Goal: Contribute content: Contribute content

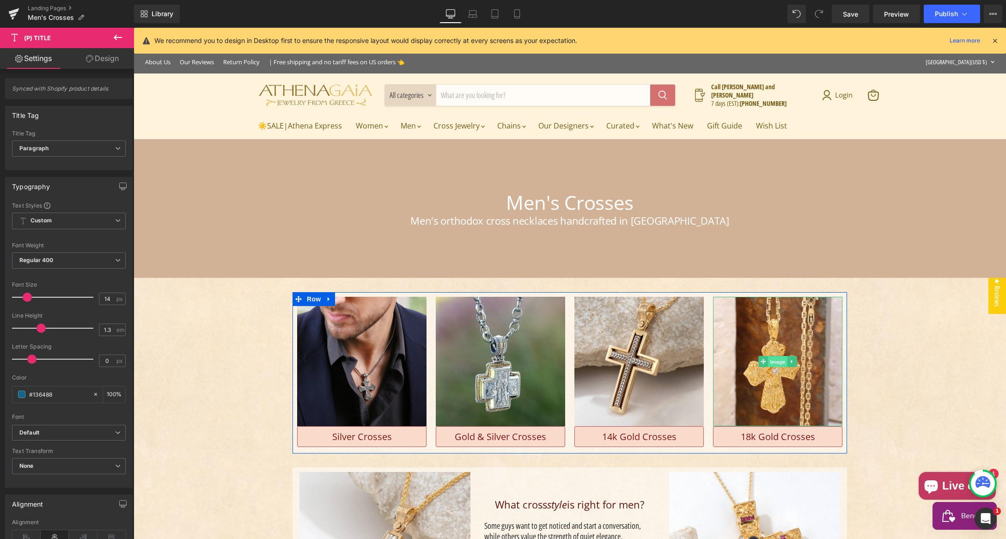
click at [771, 364] on span "Image" at bounding box center [777, 361] width 19 height 11
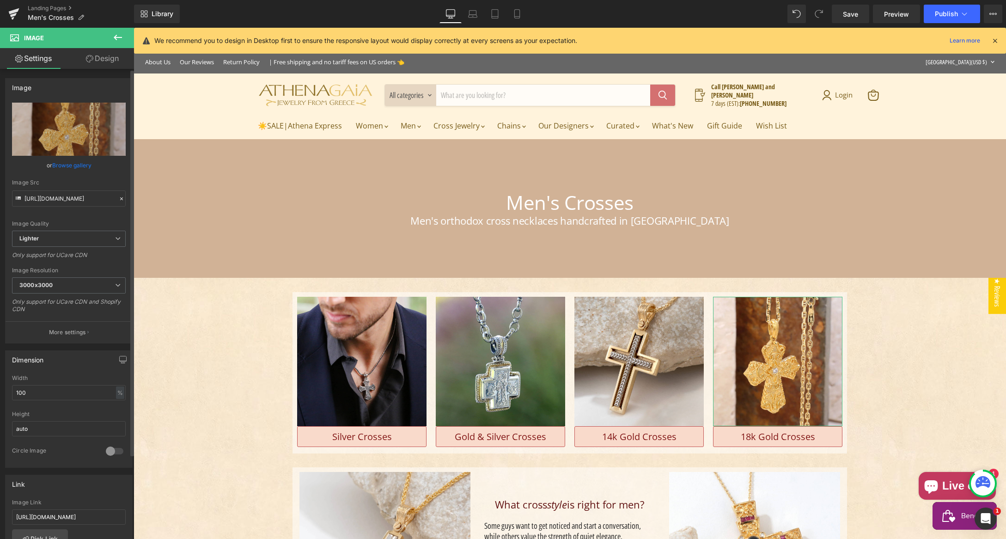
click at [69, 165] on link "Browse gallery" at bounding box center [71, 165] width 39 height 16
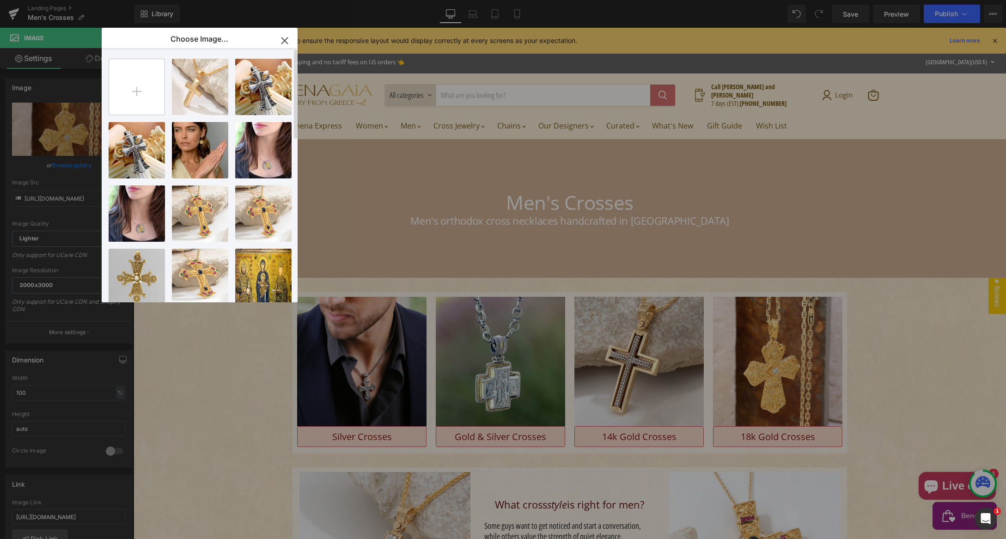
click at [132, 78] on input "file" at bounding box center [136, 86] width 55 height 55
type input "C:\fakepath\ORE_1608-Greek-18k-Gold-Cross.jpg"
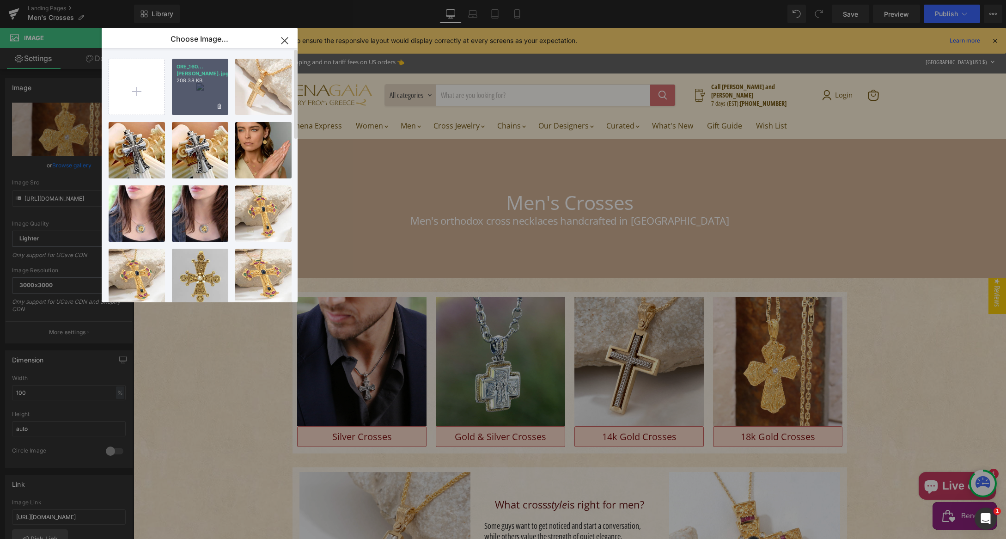
click at [203, 91] on div "ORE_160...[PERSON_NAME].jpg 208.38 KB" at bounding box center [200, 87] width 56 height 56
type input "[URL][DOMAIN_NAME]"
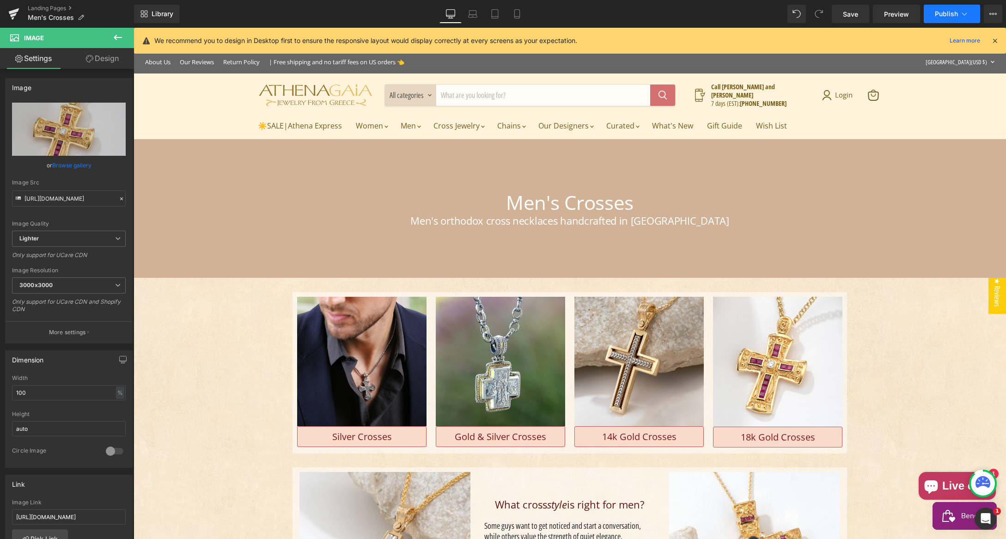
click at [942, 11] on span "Publish" at bounding box center [945, 13] width 23 height 7
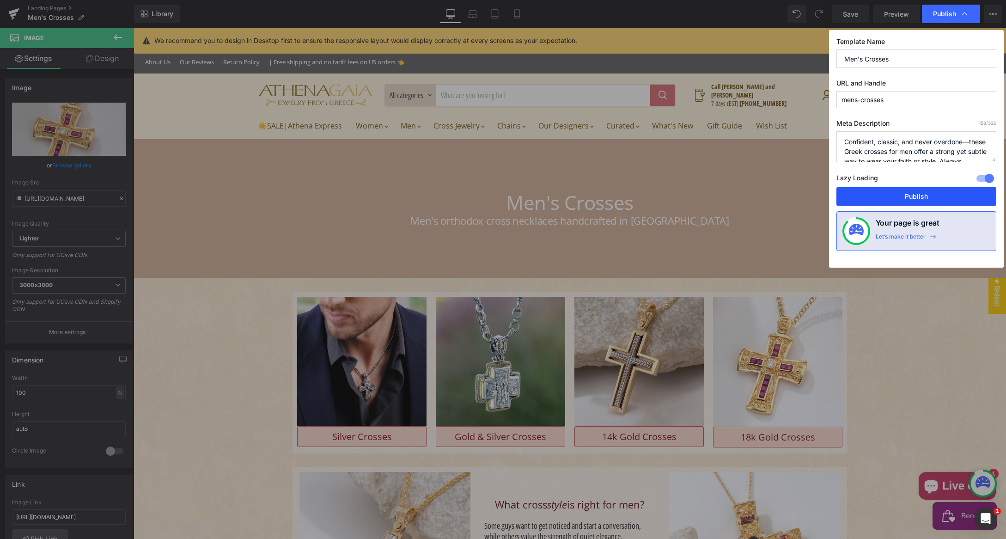
click at [895, 200] on button "Publish" at bounding box center [916, 196] width 160 height 18
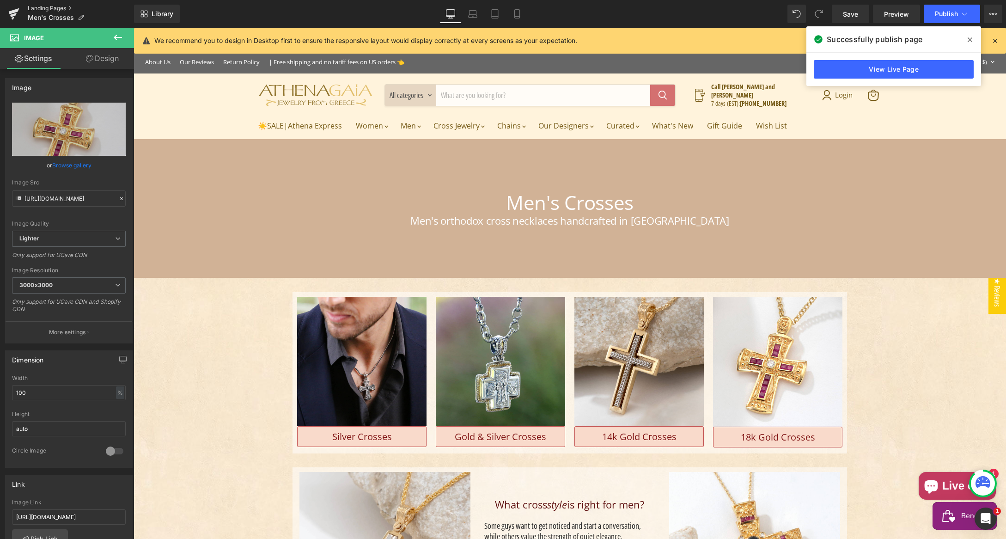
click at [34, 8] on link "Landing Pages" at bounding box center [81, 8] width 106 height 7
